Goal: Task Accomplishment & Management: Manage account settings

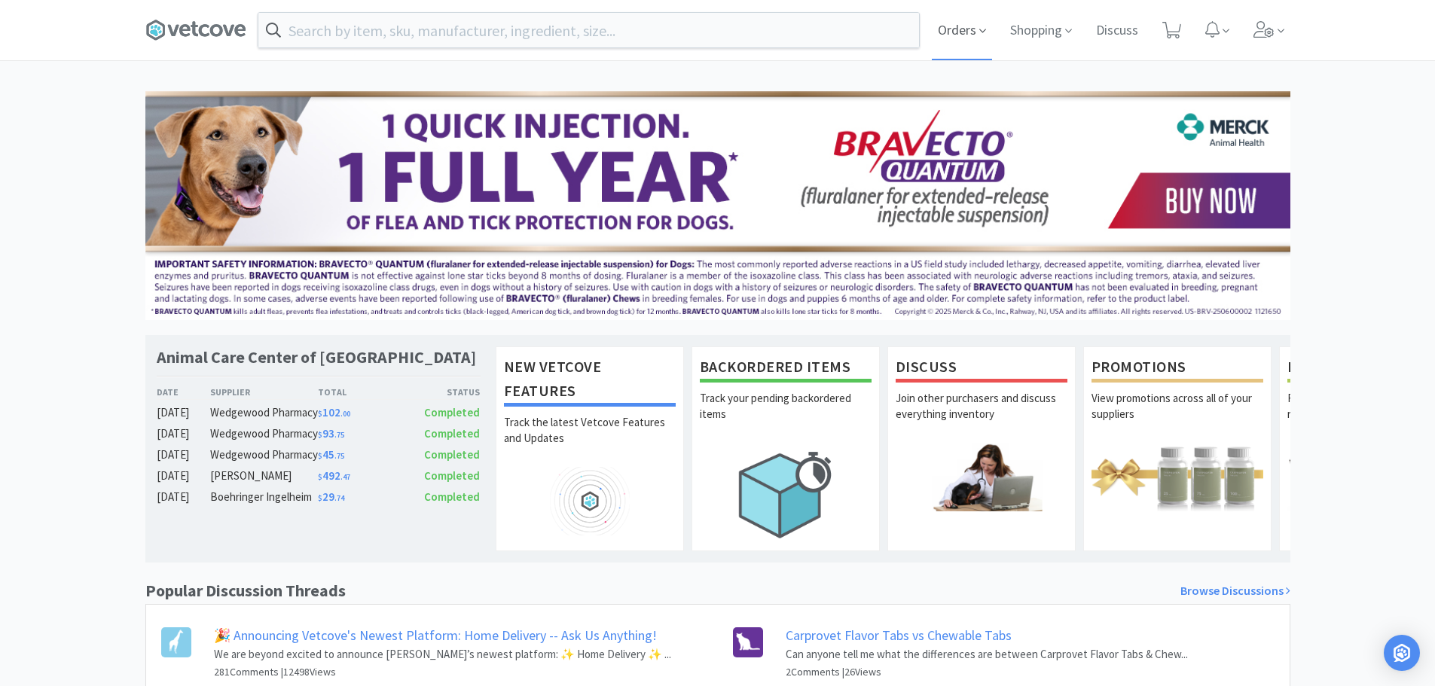
click at [953, 28] on span "Orders" at bounding box center [962, 30] width 60 height 60
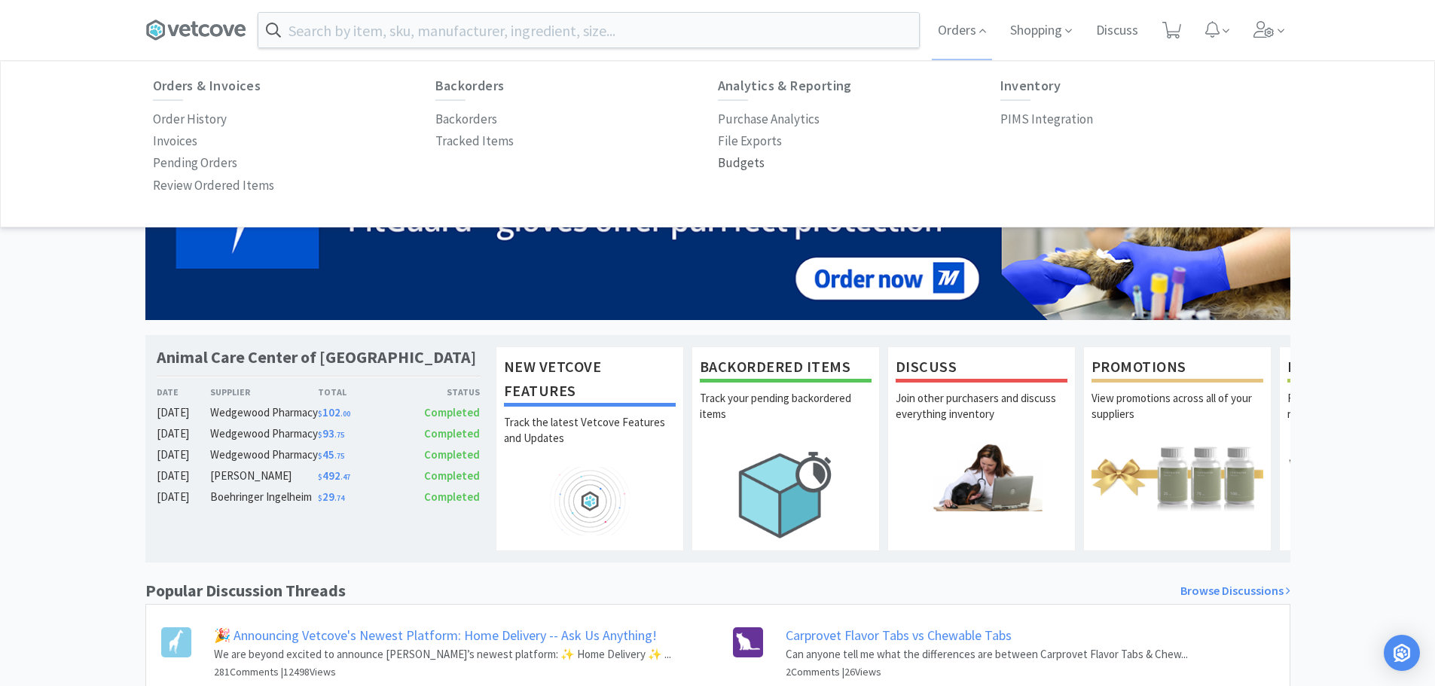
click at [742, 160] on p "Budgets" at bounding box center [741, 163] width 47 height 20
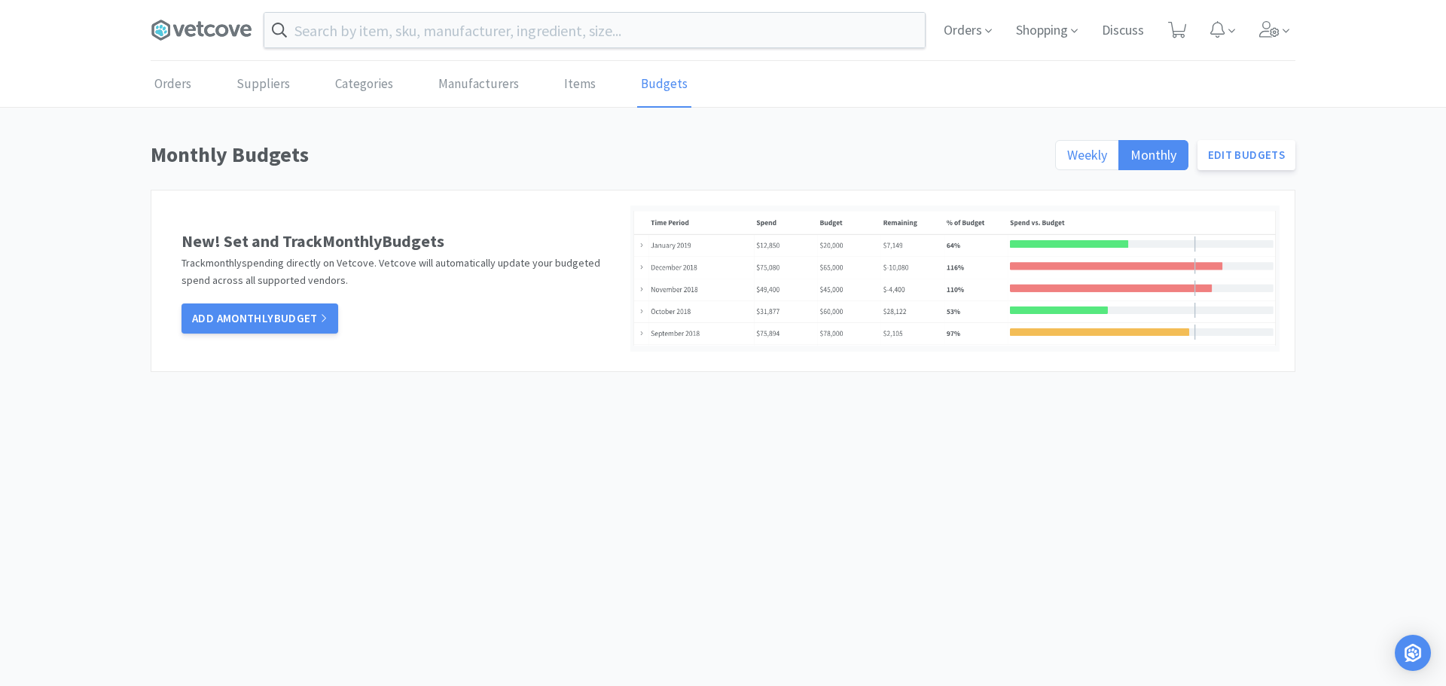
click at [1075, 153] on span "Weekly" at bounding box center [1087, 154] width 40 height 17
click at [1067, 160] on input "Weekly" at bounding box center [1067, 160] width 0 height 0
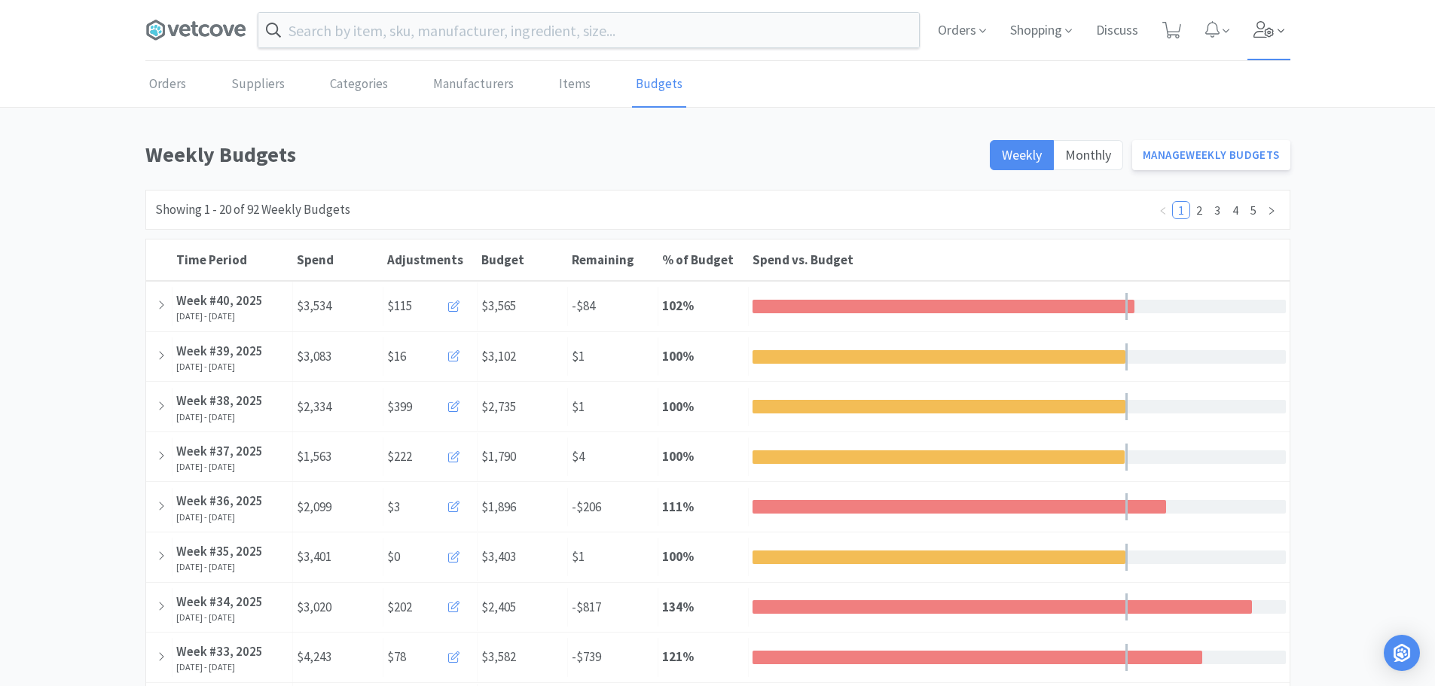
click at [1261, 26] on icon at bounding box center [1263, 29] width 21 height 17
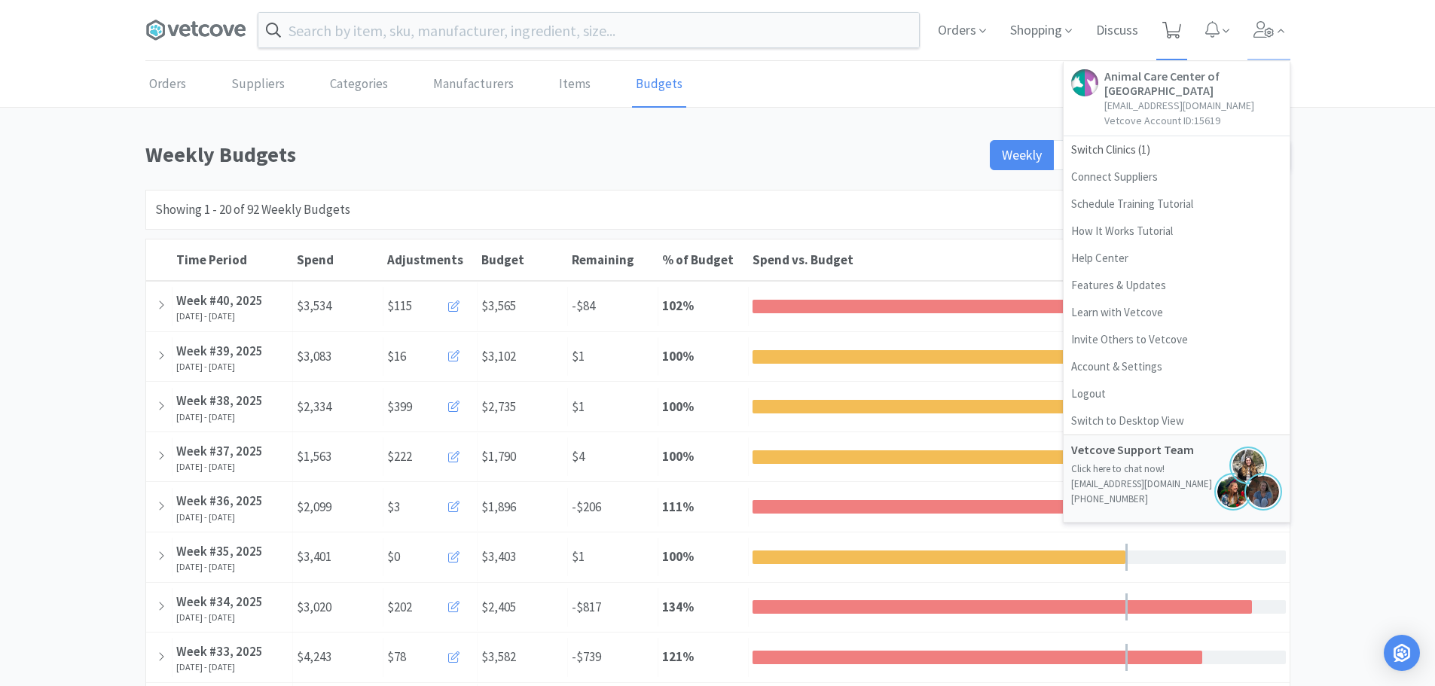
click at [1168, 26] on icon at bounding box center [1171, 30] width 19 height 17
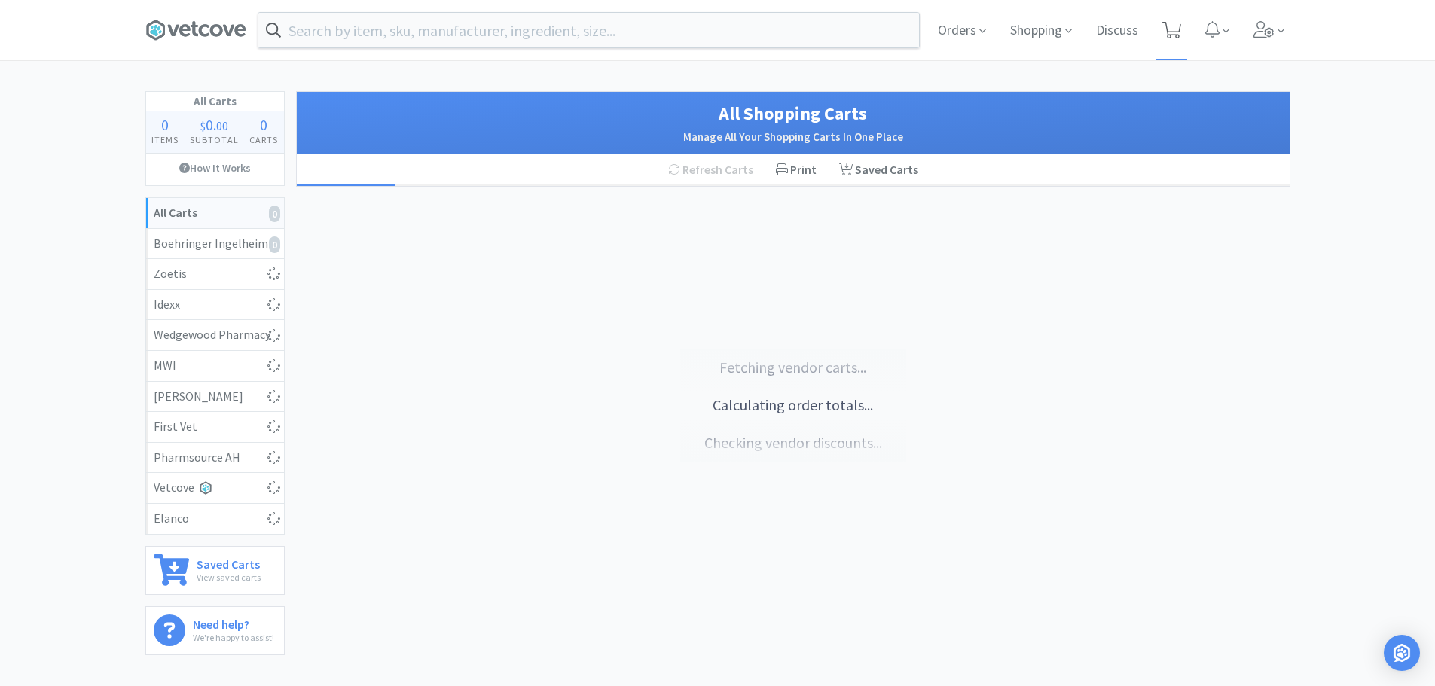
select select "5"
select select "1"
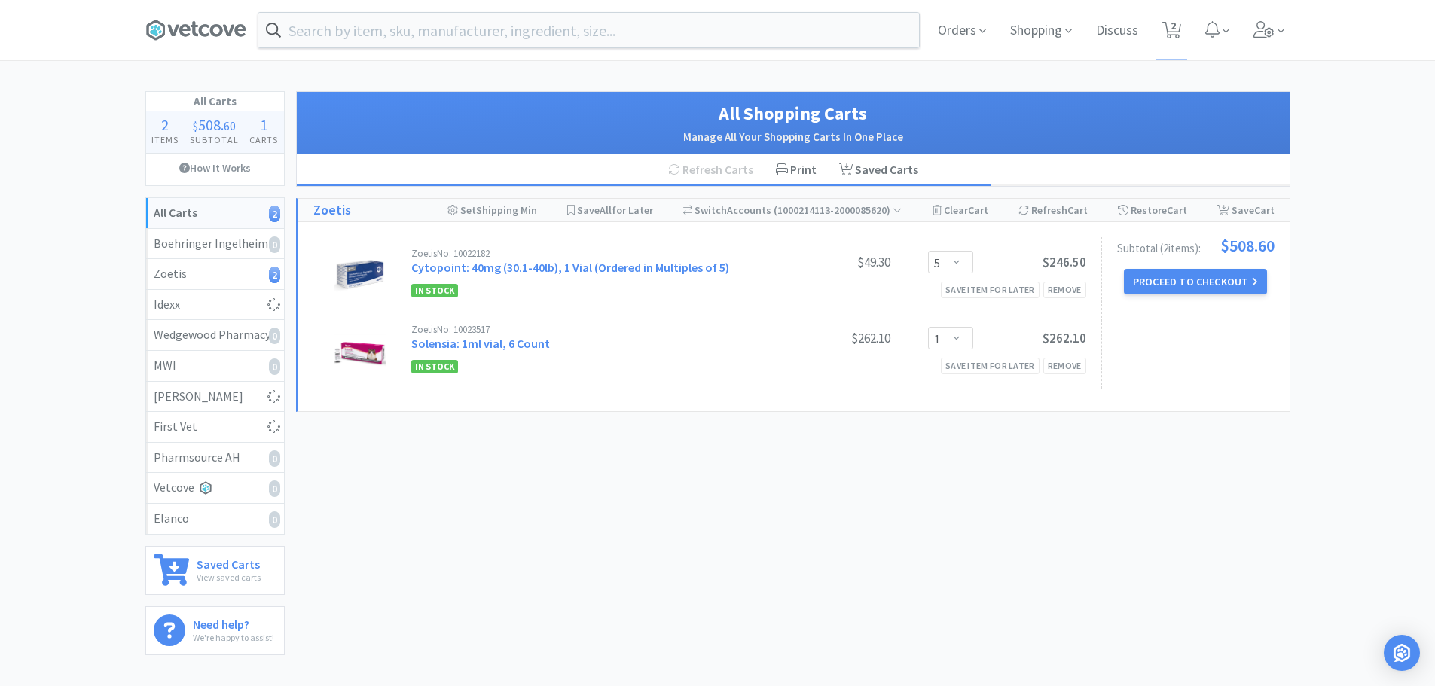
select select "2"
select select "1"
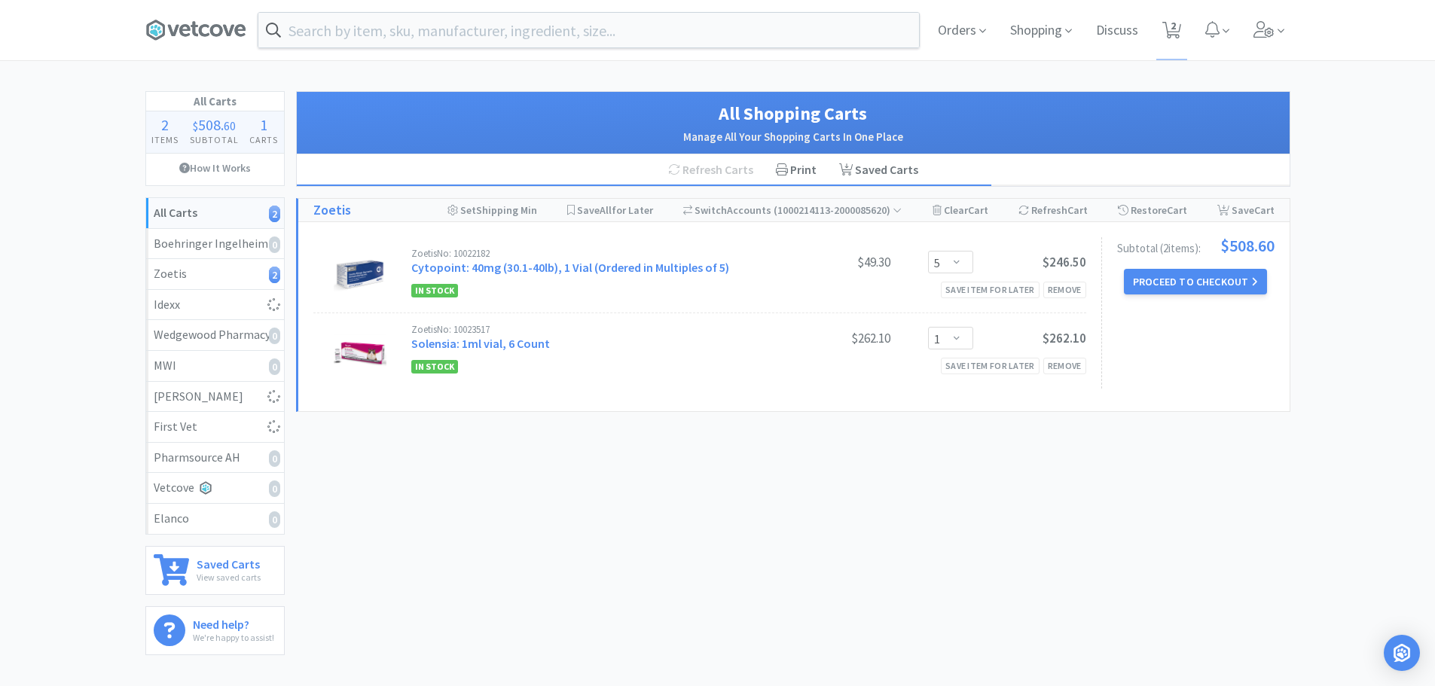
select select "1"
select select "2"
select select "10"
select select "3"
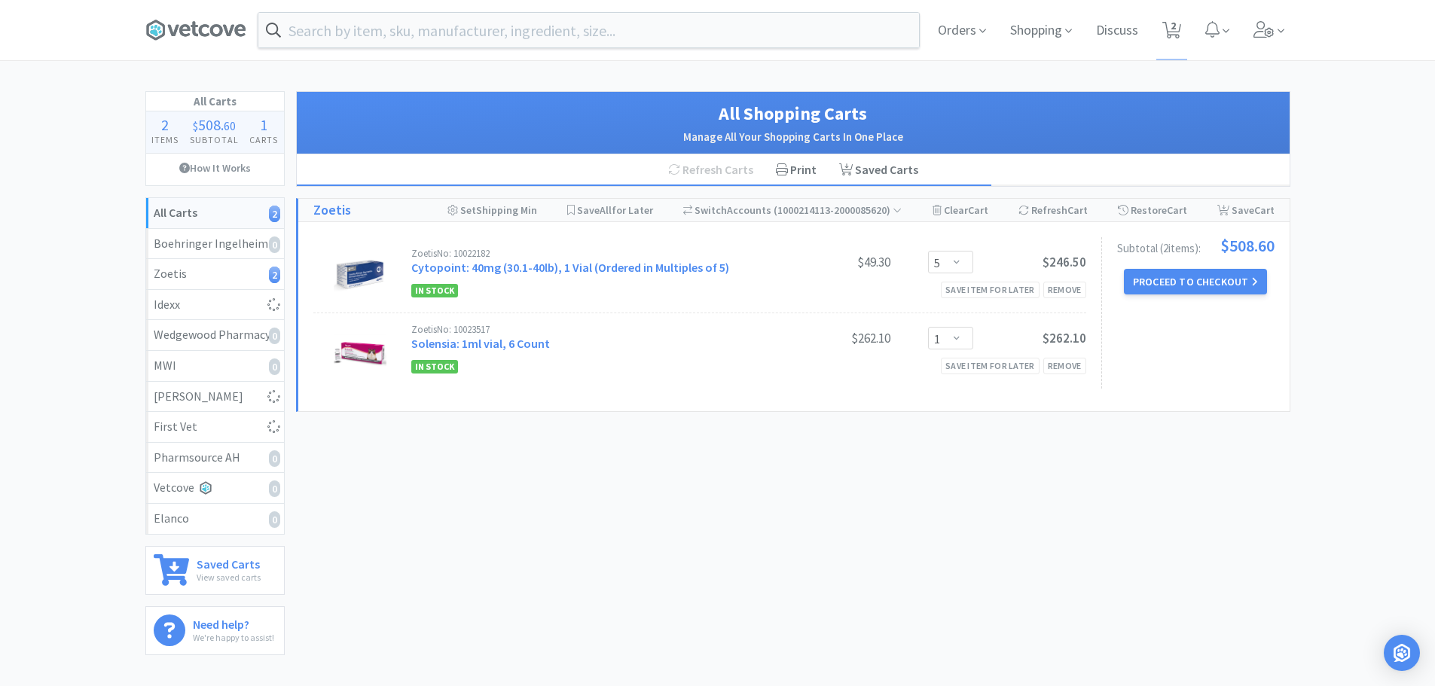
select select "2"
select select "3"
select select "1"
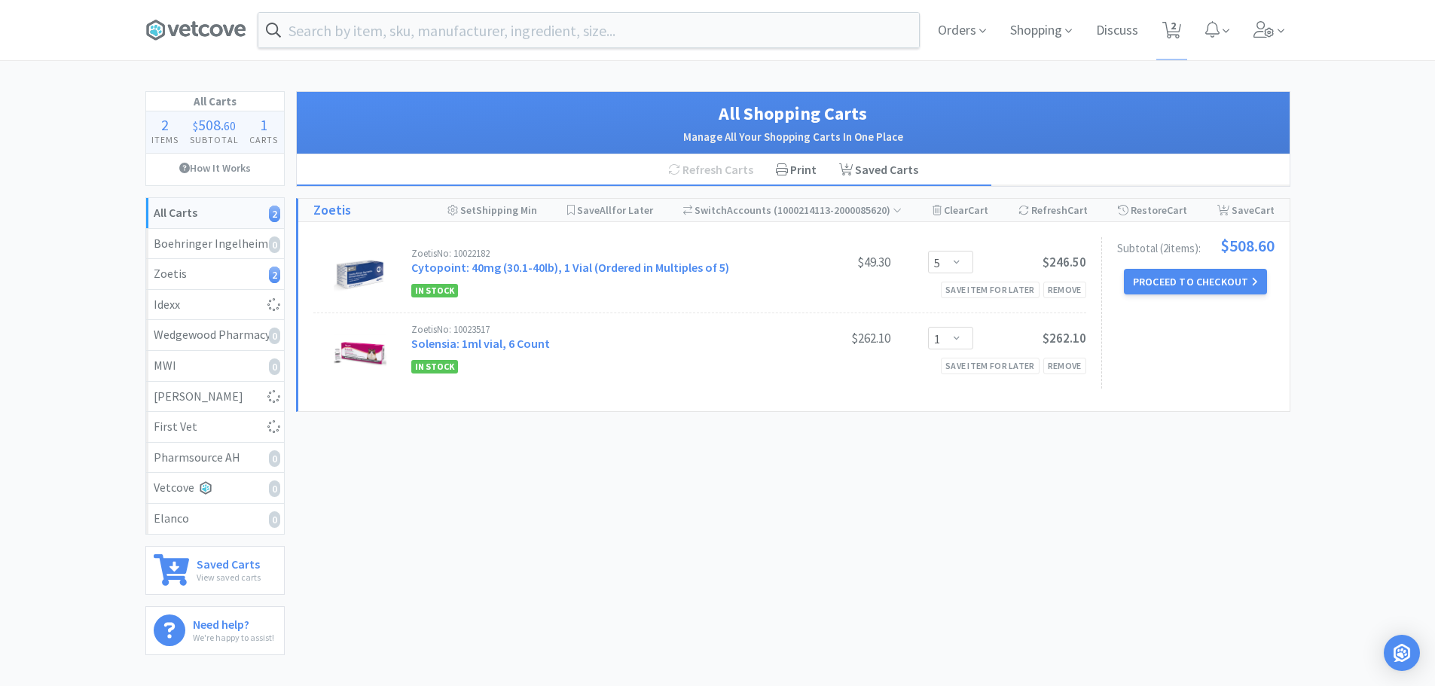
select select "1"
select select "2"
select select "1"
select select "2"
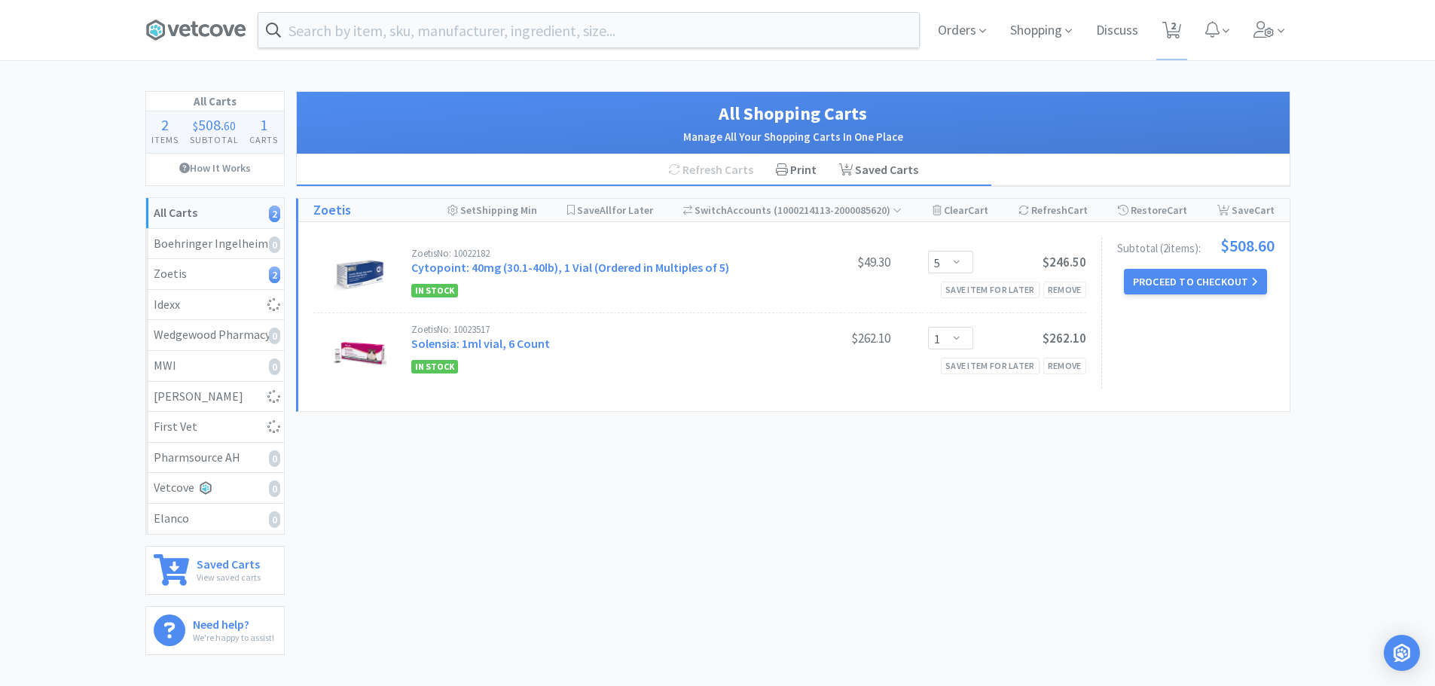
select select "1"
select select "2"
select select "1"
select select "2"
select select "5"
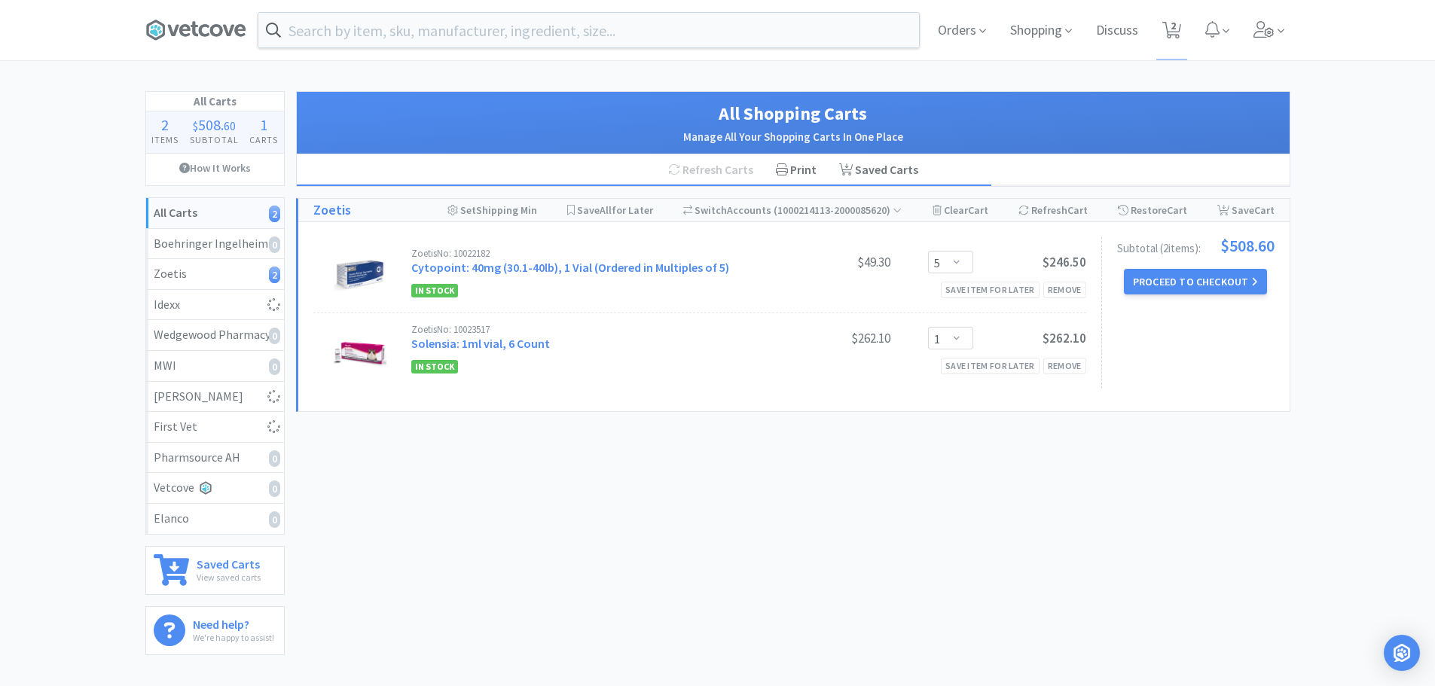
select select "1"
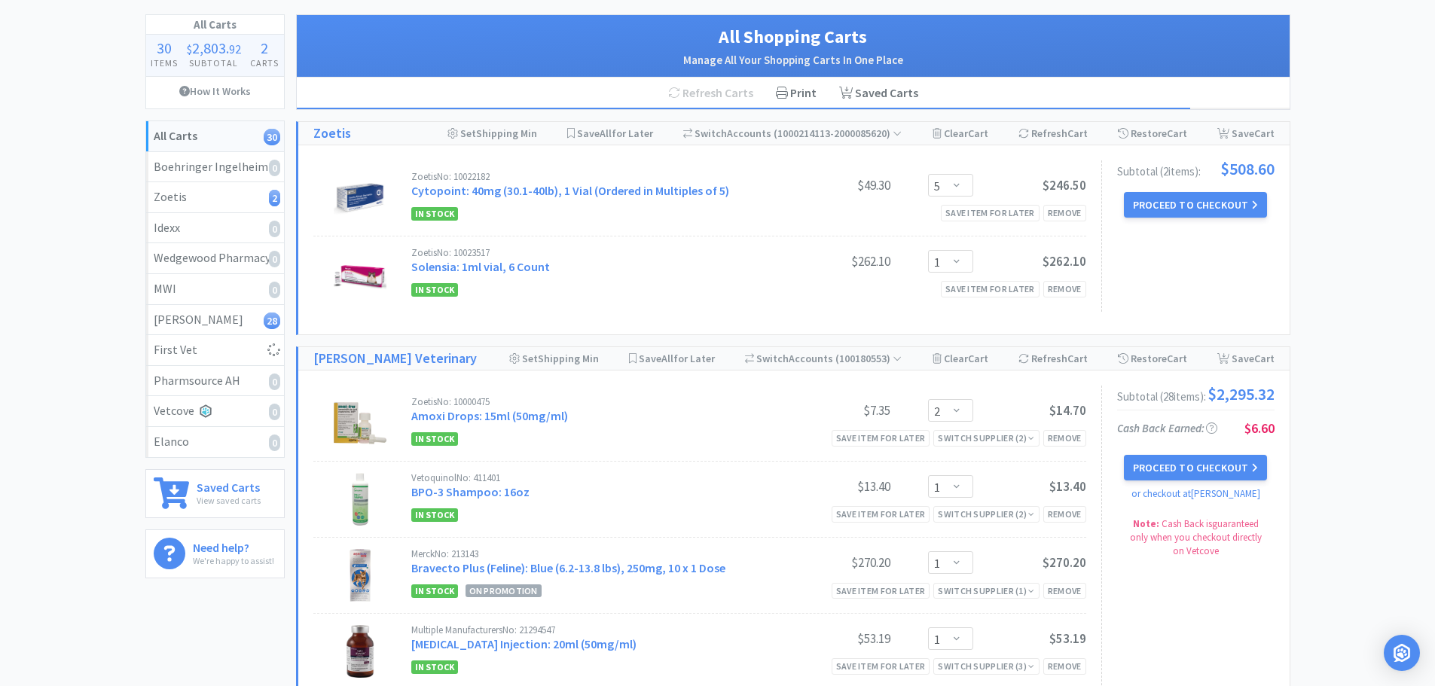
scroll to position [151, 0]
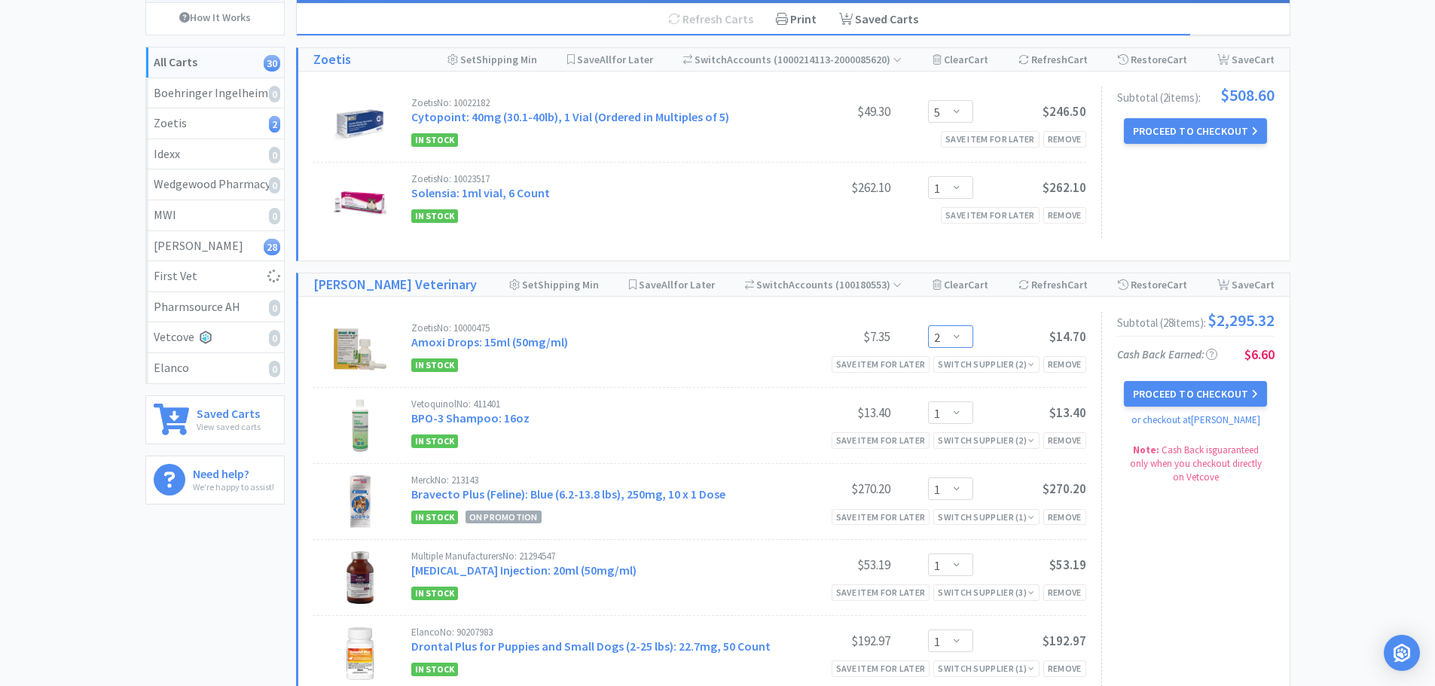
click at [964, 337] on select "Enter Quantity 1 2 3 4 5 6 7 8 9 10 11 12 13 14 15 16 17 18 19 20 Enter Quantity" at bounding box center [950, 336] width 45 height 23
click at [928, 325] on select "Enter Quantity 1 2 3 4 5 6 7 8 9 10 11 12 13 14 15 16 17 18 19 20 Enter Quantity" at bounding box center [950, 336] width 45 height 23
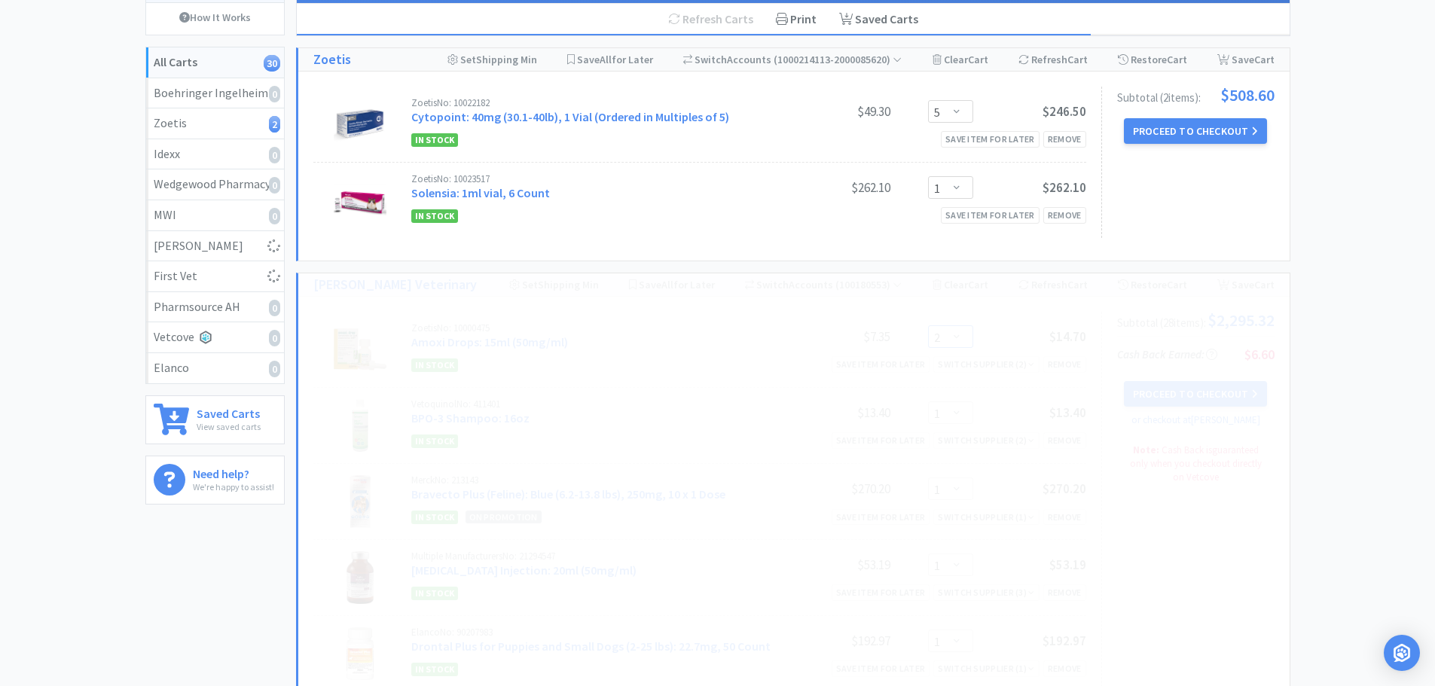
select select "3"
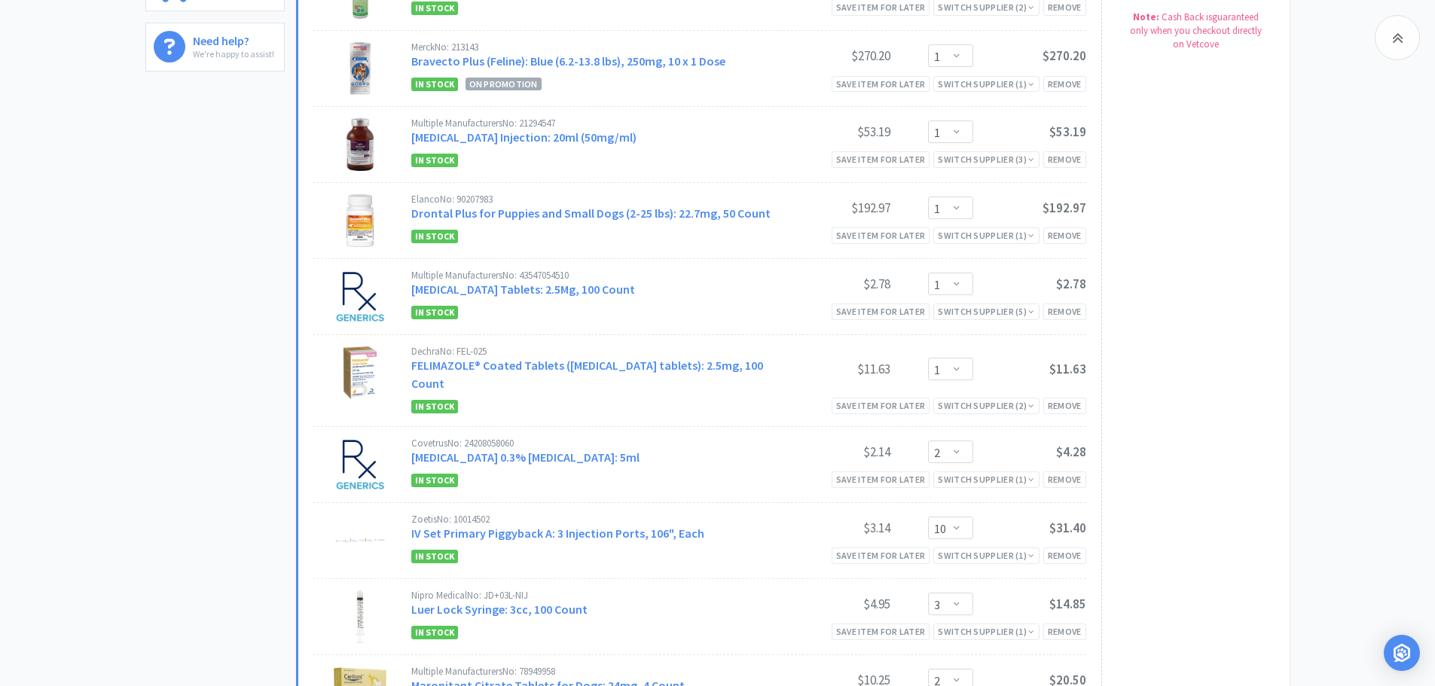
scroll to position [602, 0]
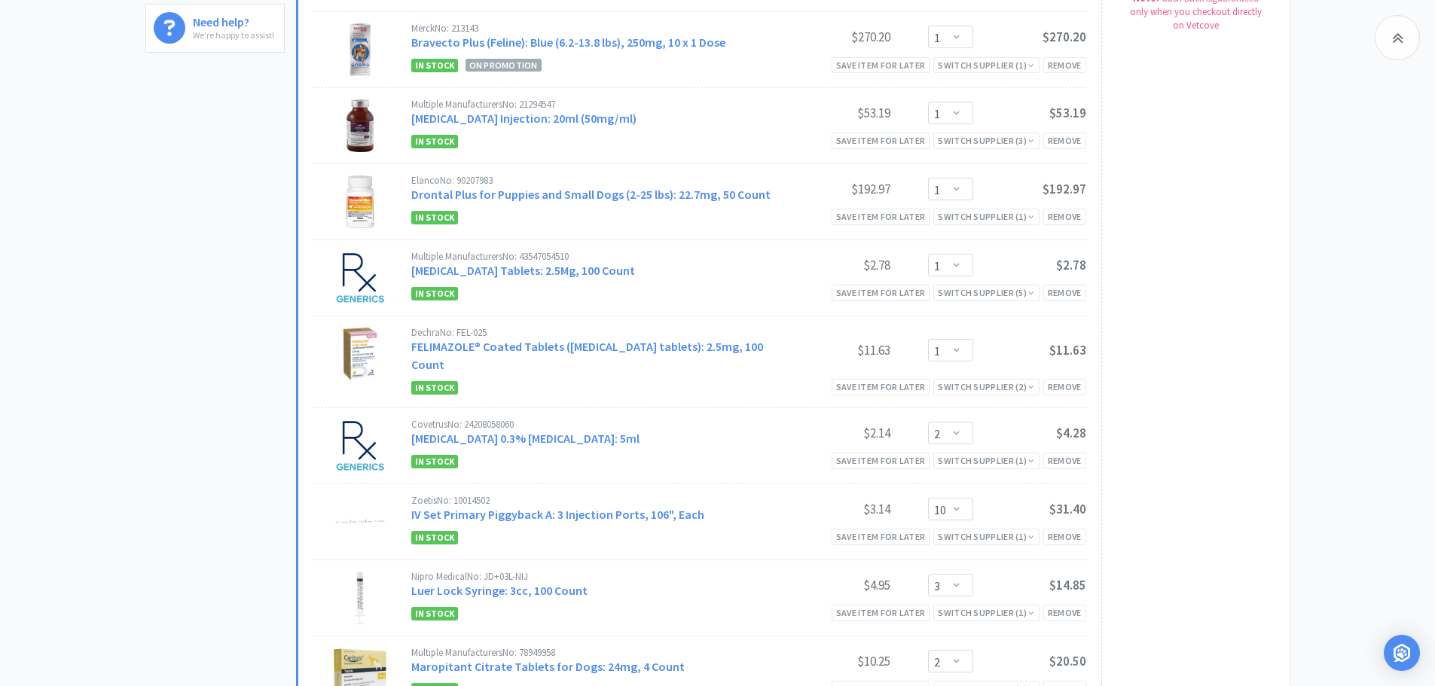
select select "1"
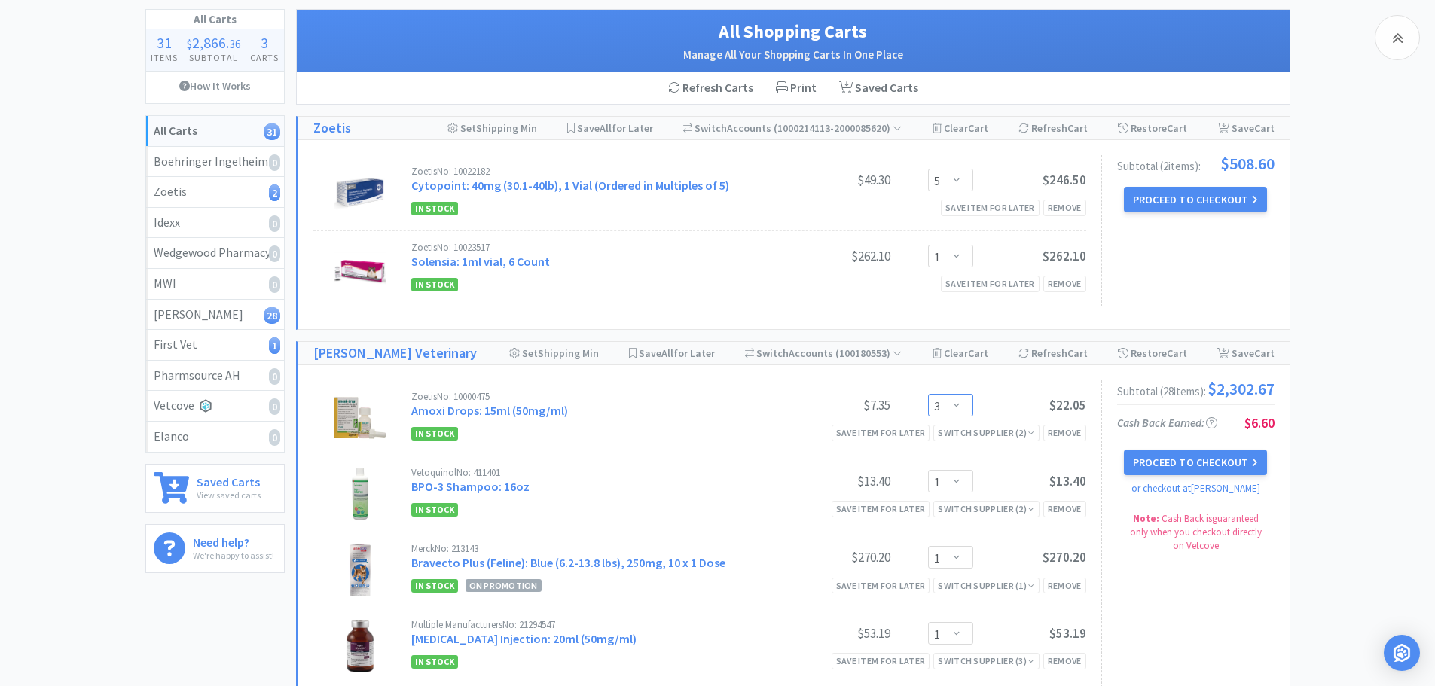
scroll to position [0, 0]
